Goal: Navigation & Orientation: Find specific page/section

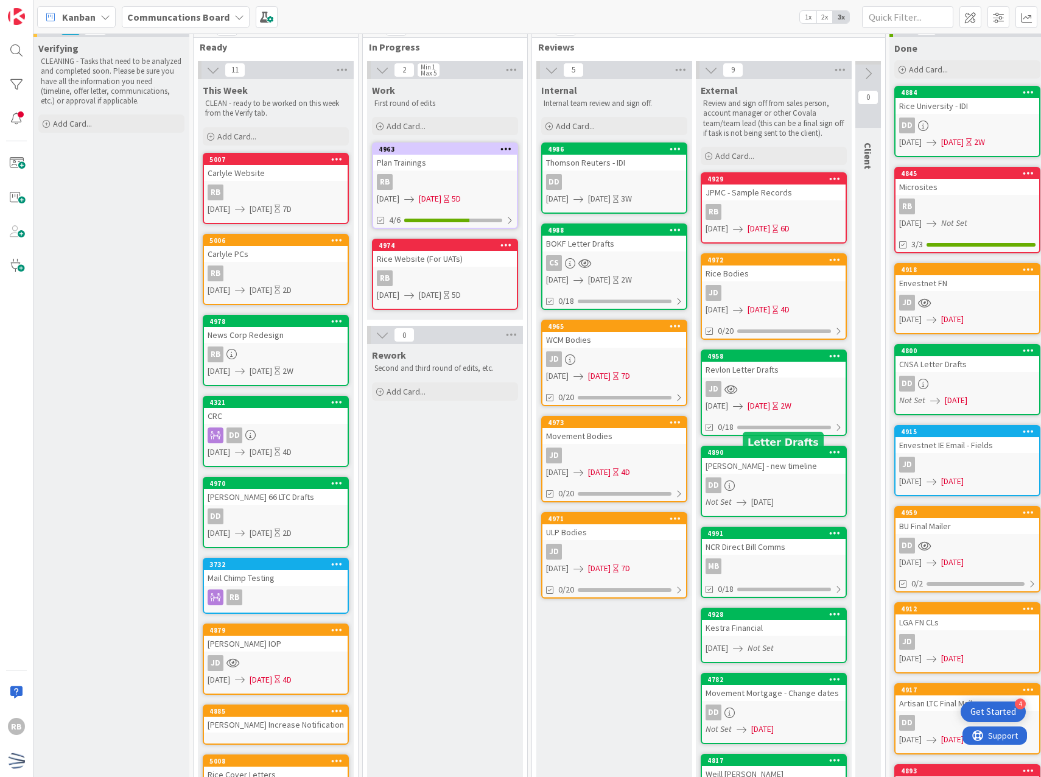
scroll to position [0, 164]
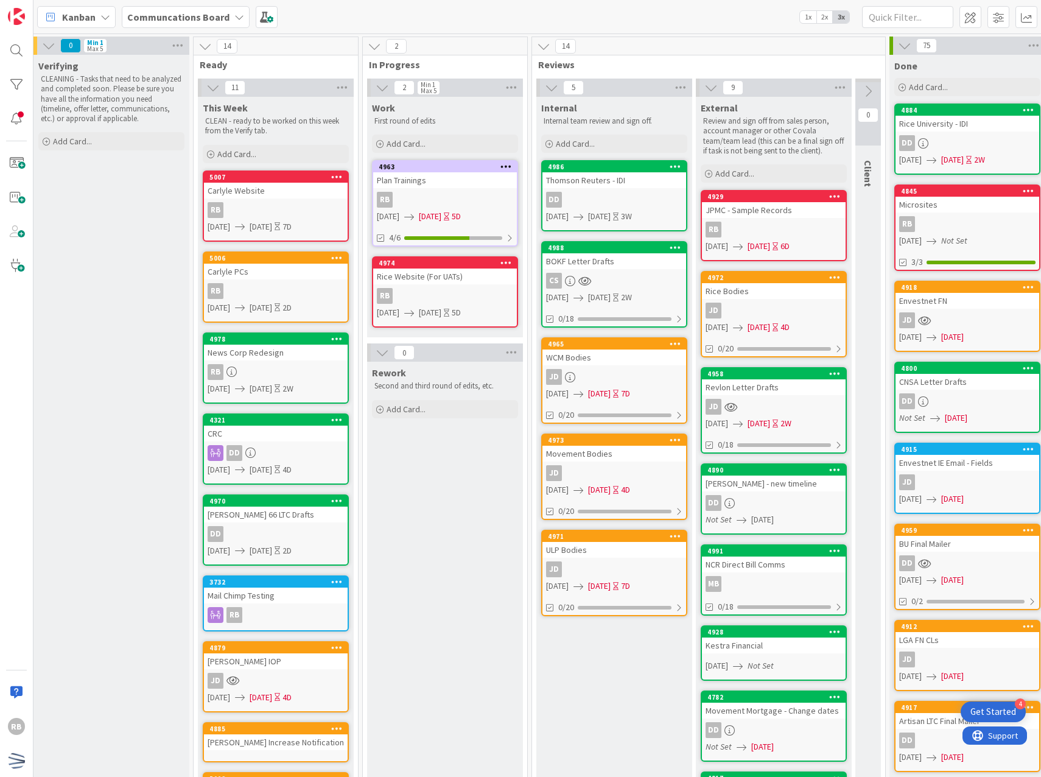
click at [237, 19] on icon at bounding box center [239, 17] width 10 height 10
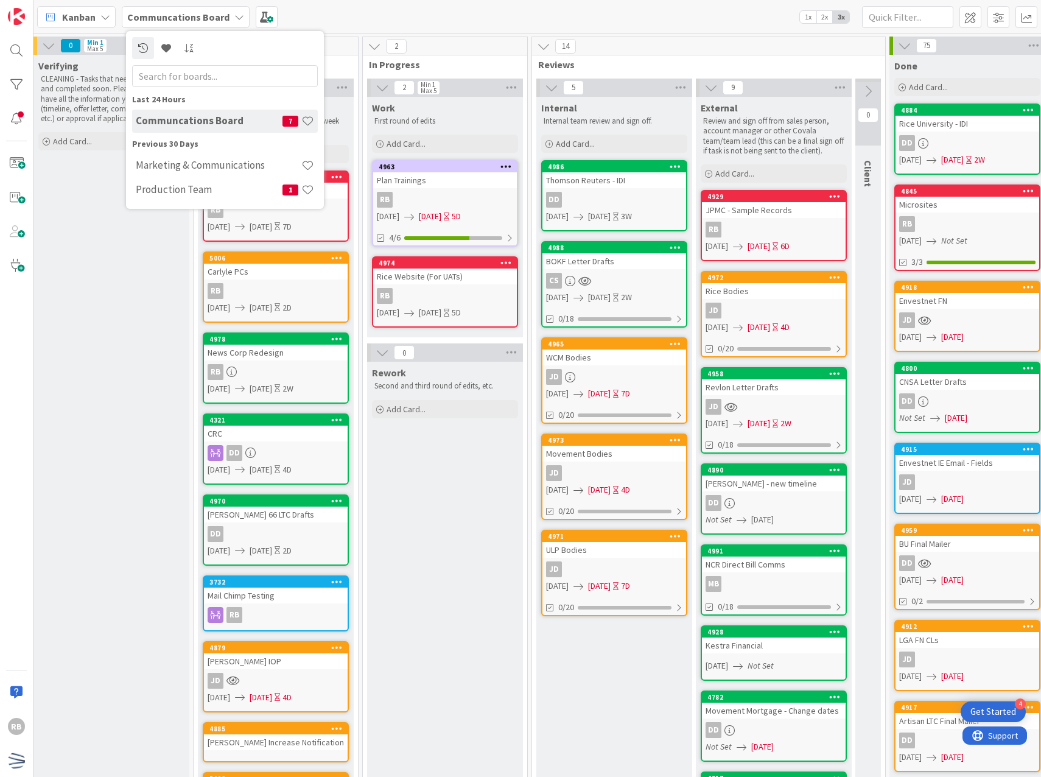
click at [386, 28] on div "Kanban Communcations Board Last 24 Hours Communcations Board 7 Previous 30 Days…" at bounding box center [536, 16] width 1007 height 33
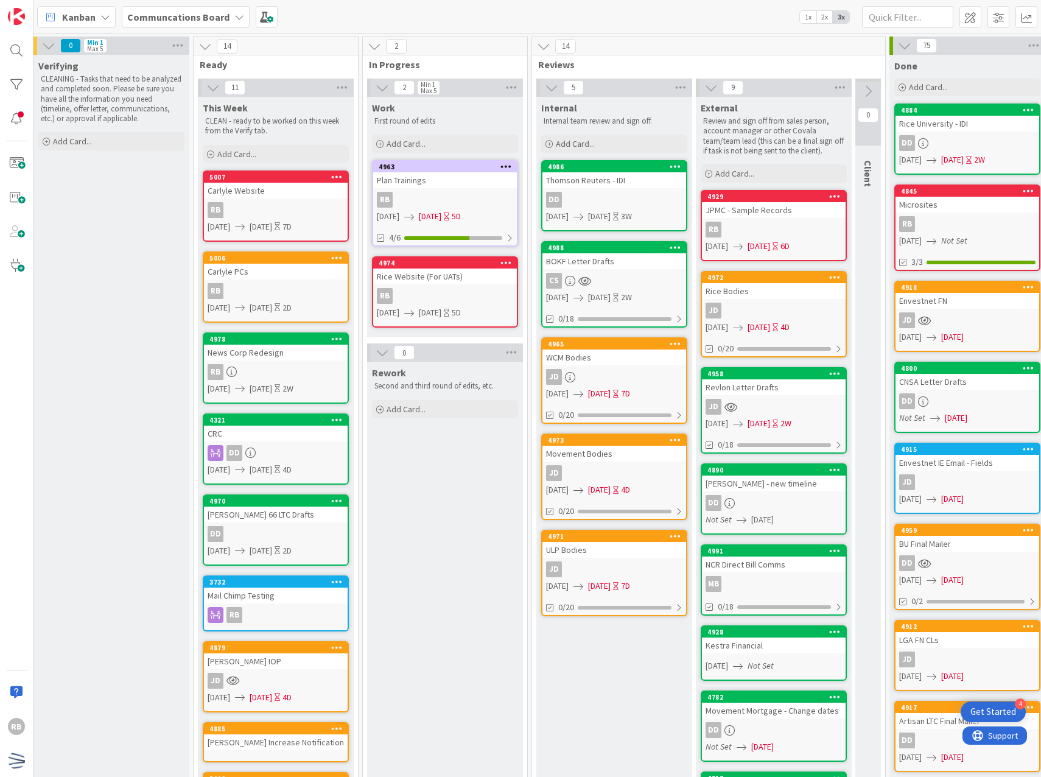
click at [635, 467] on div "JD" at bounding box center [614, 473] width 144 height 16
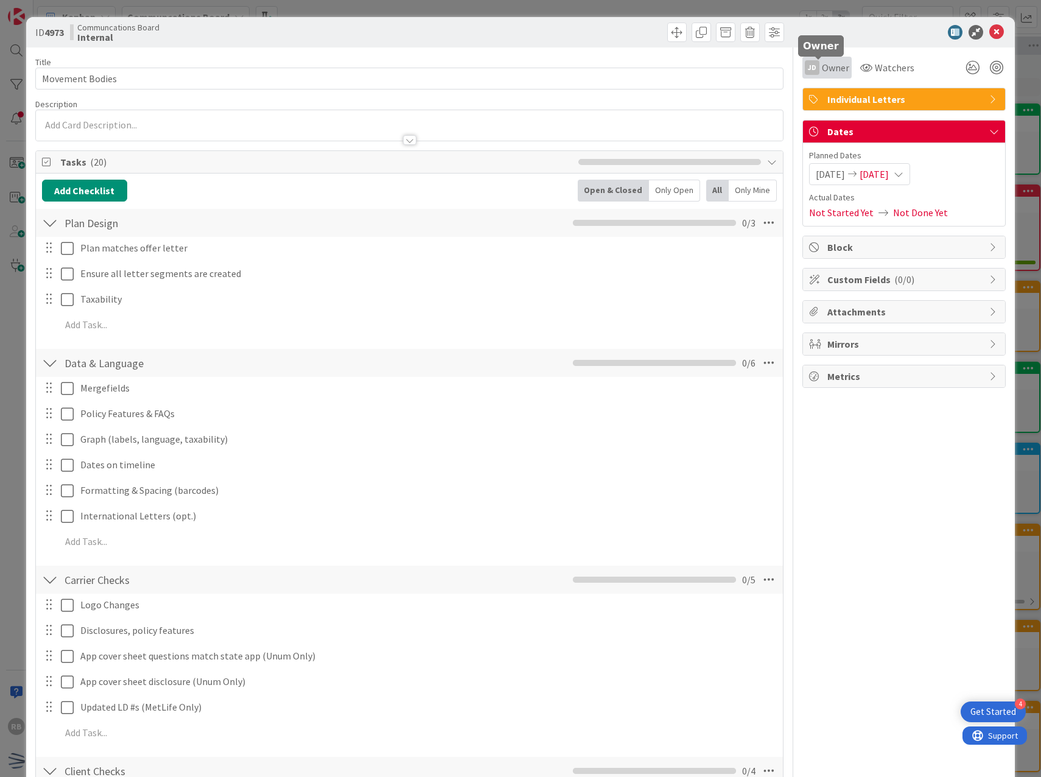
click at [822, 67] on span "Owner" at bounding box center [835, 67] width 27 height 15
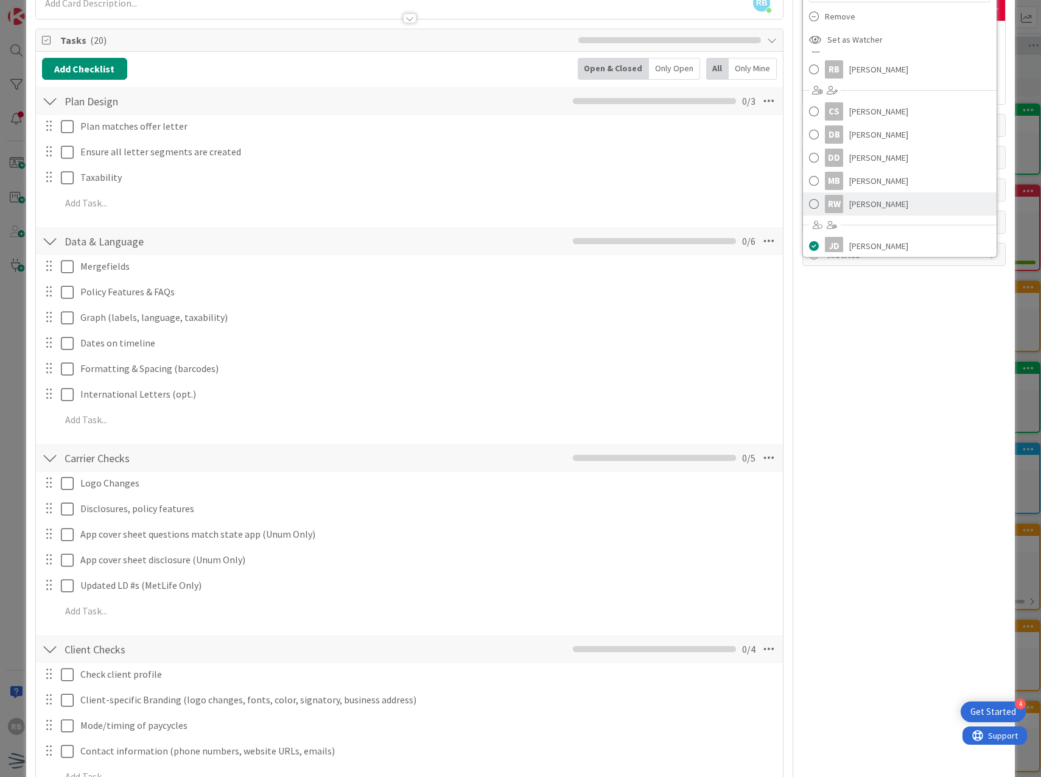
scroll to position [18, 0]
click at [877, 386] on div "JD Owner Owner Remove Set as Watcher RB [PERSON_NAME] CS [PERSON_NAME] DB [PERS…" at bounding box center [903, 468] width 203 height 1085
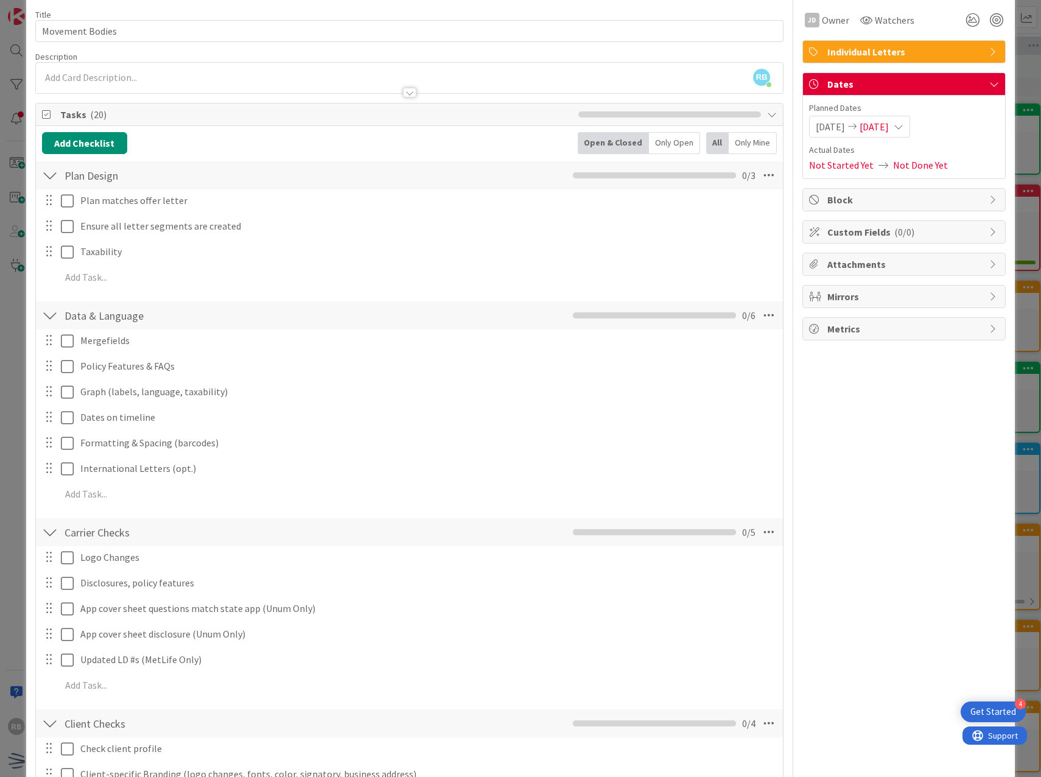
scroll to position [0, 0]
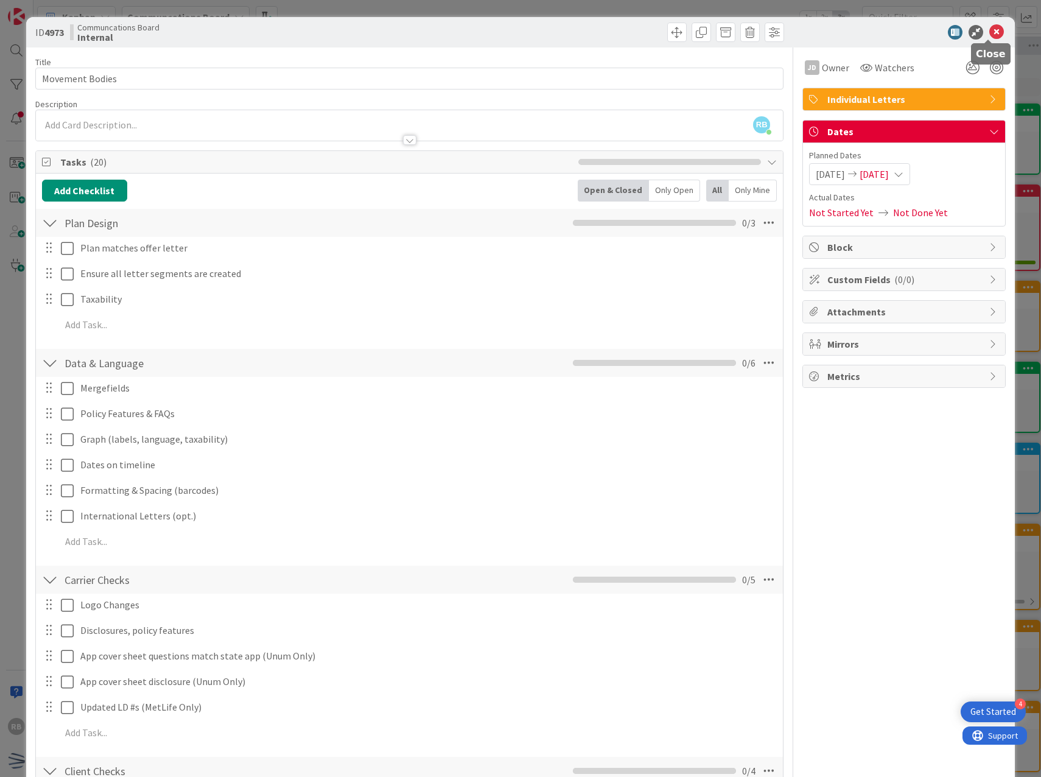
click at [989, 34] on icon at bounding box center [996, 32] width 15 height 15
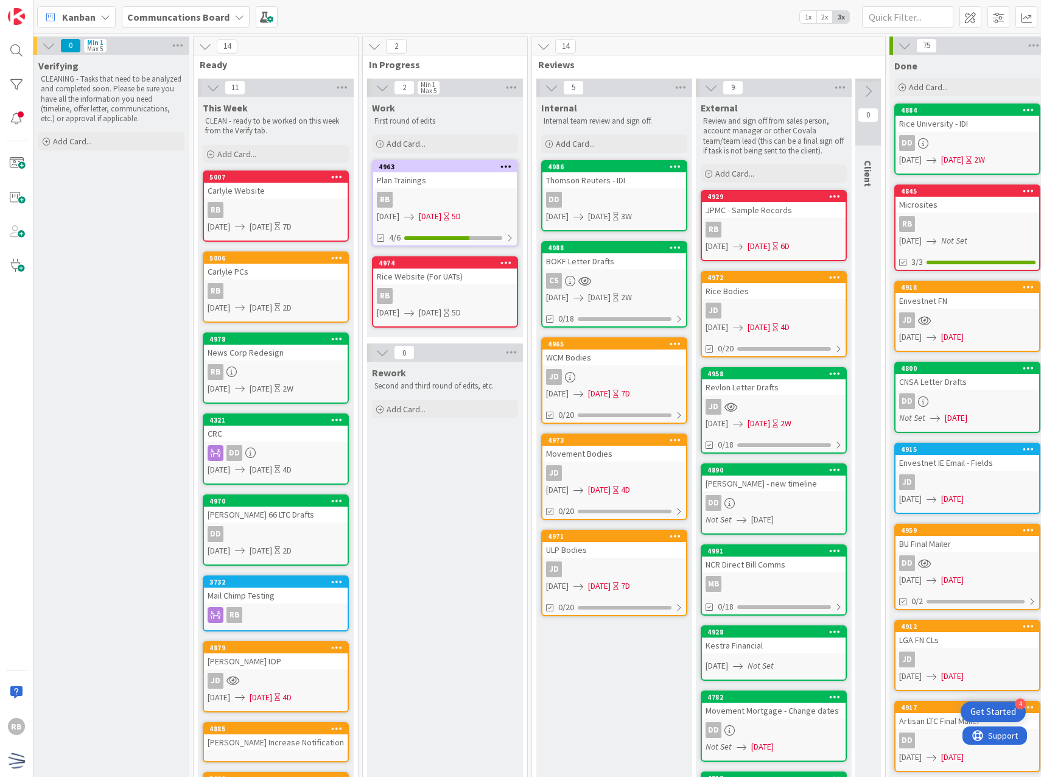
click at [629, 278] on div "CS" at bounding box center [614, 281] width 144 height 16
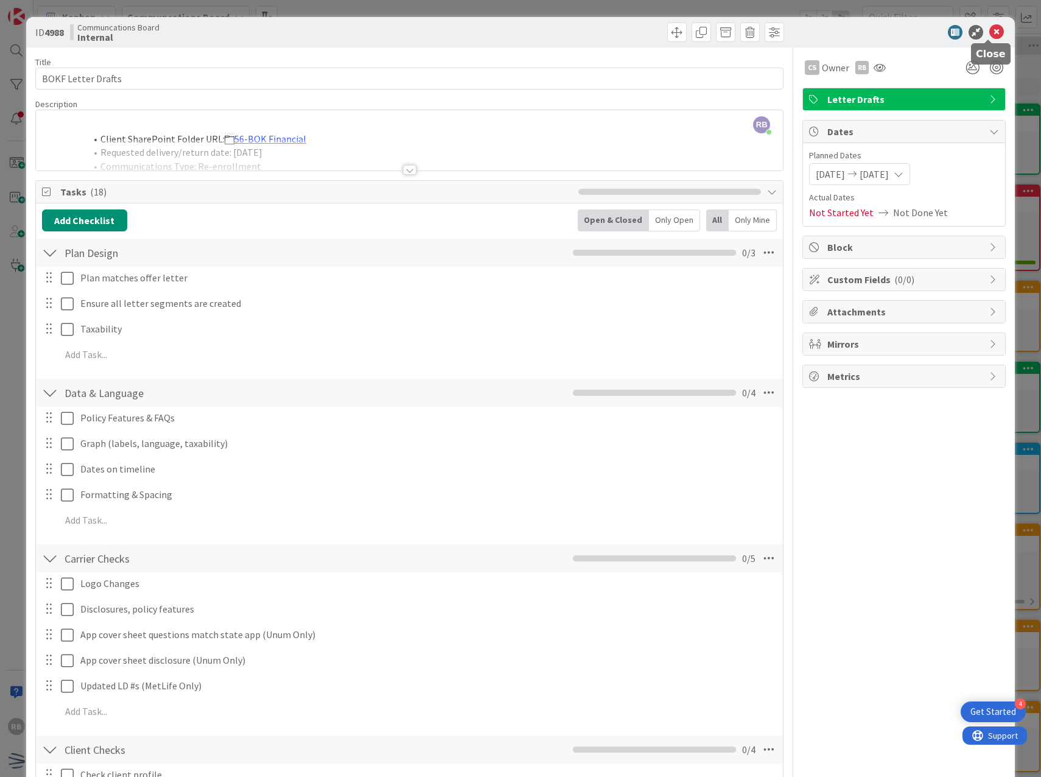
click at [989, 34] on icon at bounding box center [996, 32] width 15 height 15
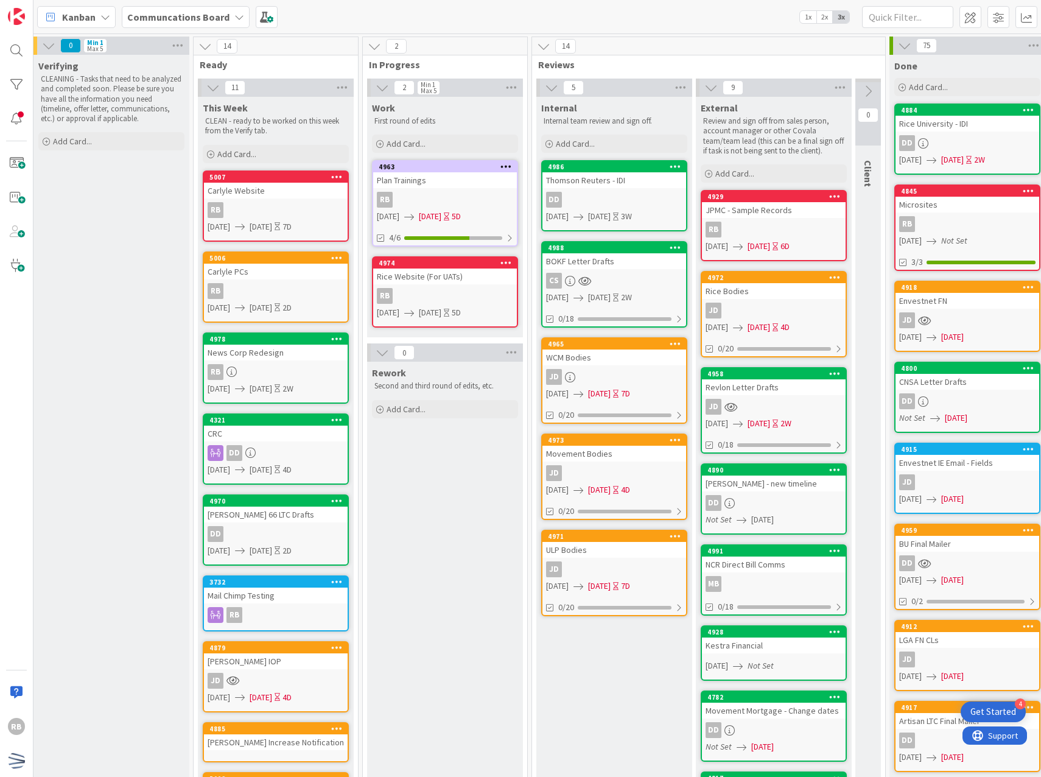
click at [621, 281] on div "CS" at bounding box center [614, 281] width 144 height 16
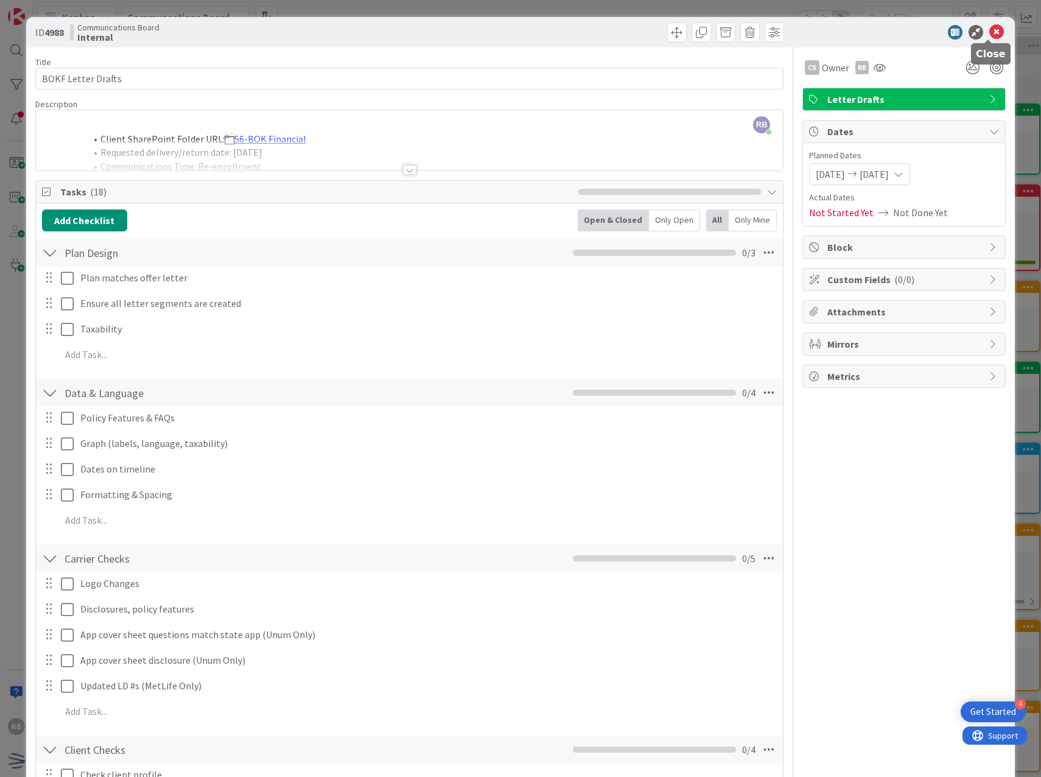
click at [989, 33] on icon at bounding box center [996, 32] width 15 height 15
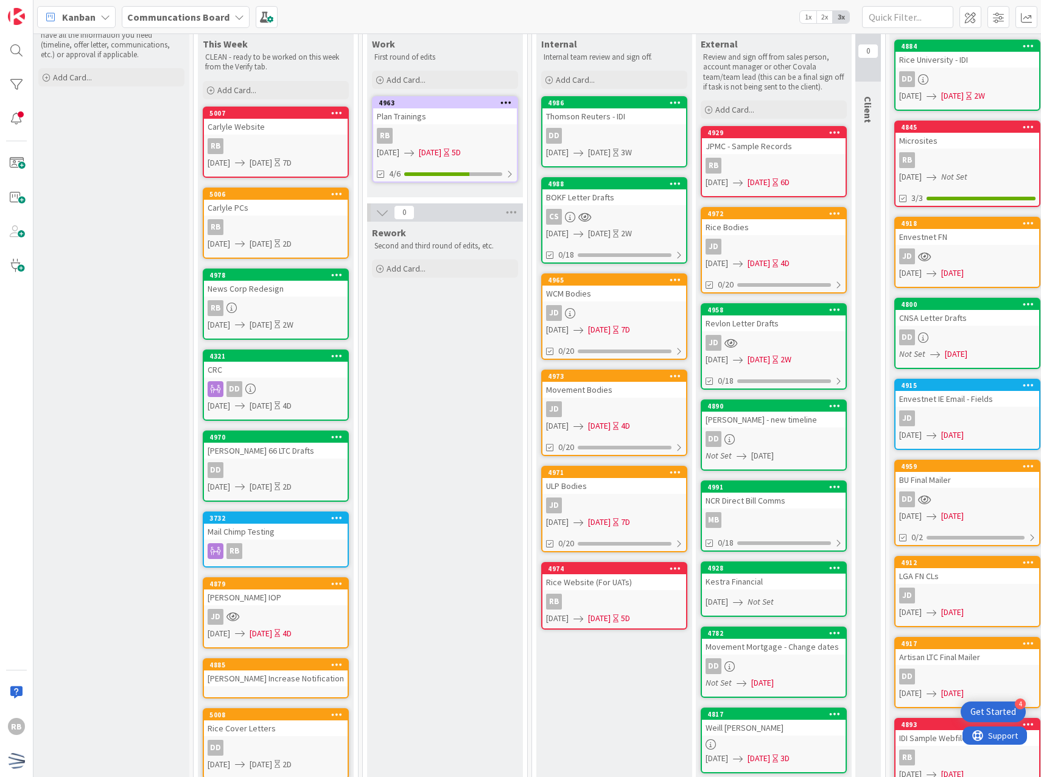
scroll to position [0, 164]
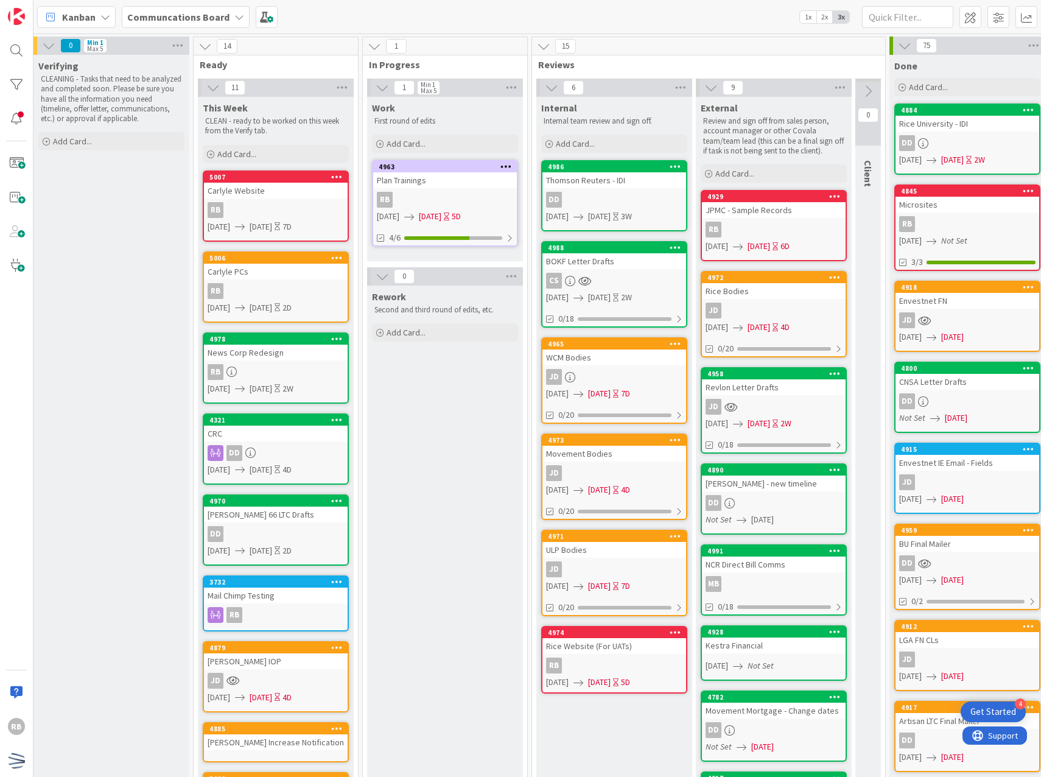
type textarea "x"
